Goal: Task Accomplishment & Management: Manage account settings

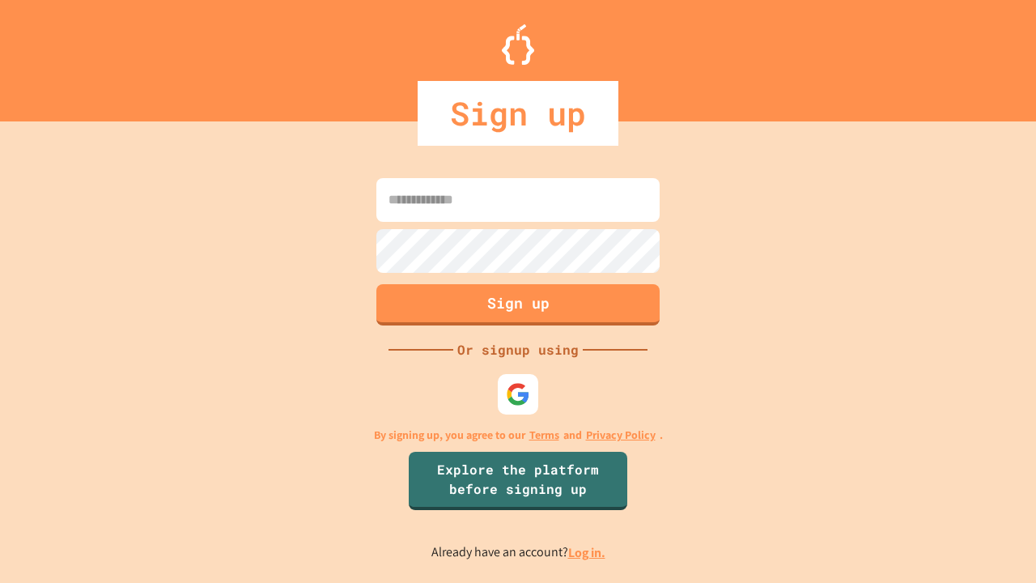
click at [588, 552] on link "Log in." at bounding box center [586, 552] width 37 height 17
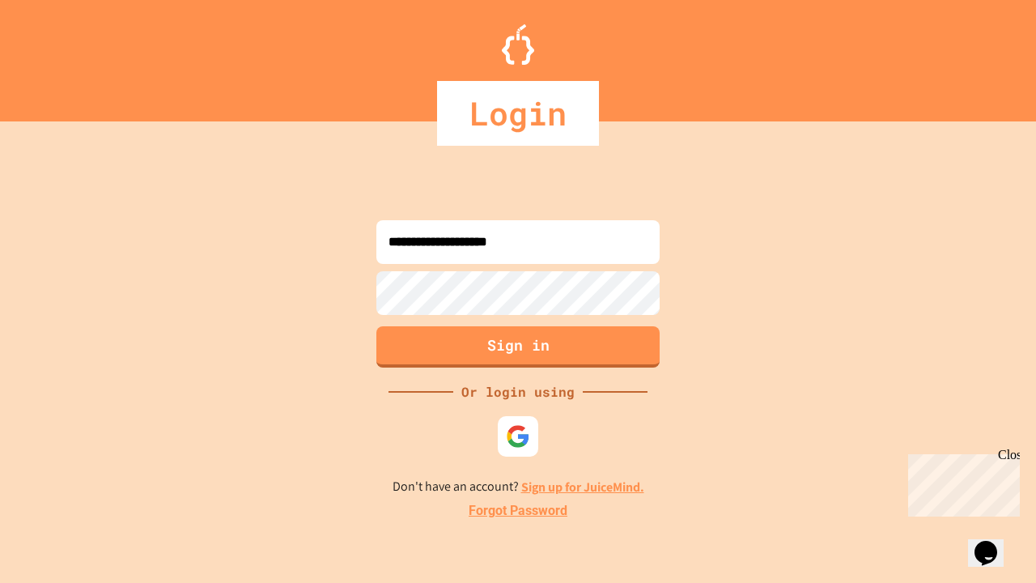
type input "**********"
